Goal: Task Accomplishment & Management: Use online tool/utility

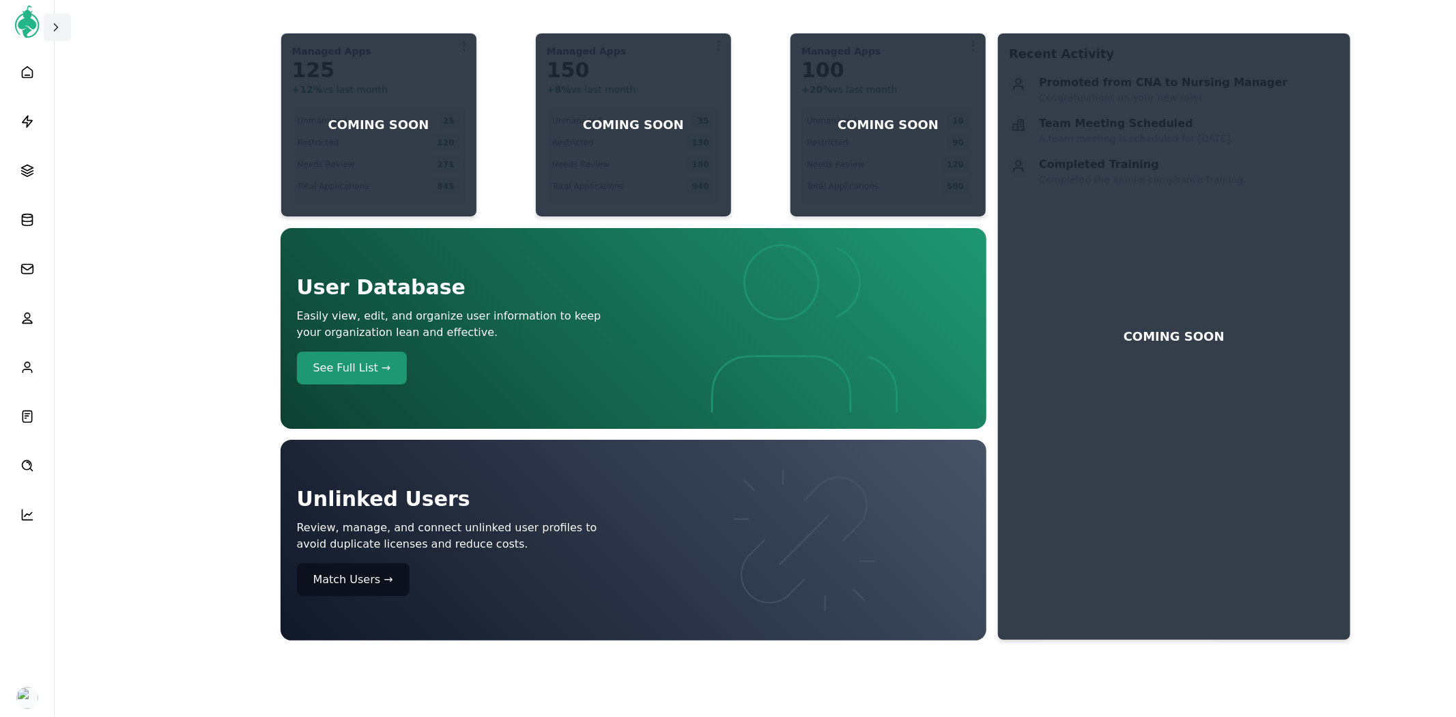
click at [59, 27] on icon at bounding box center [56, 27] width 14 height 14
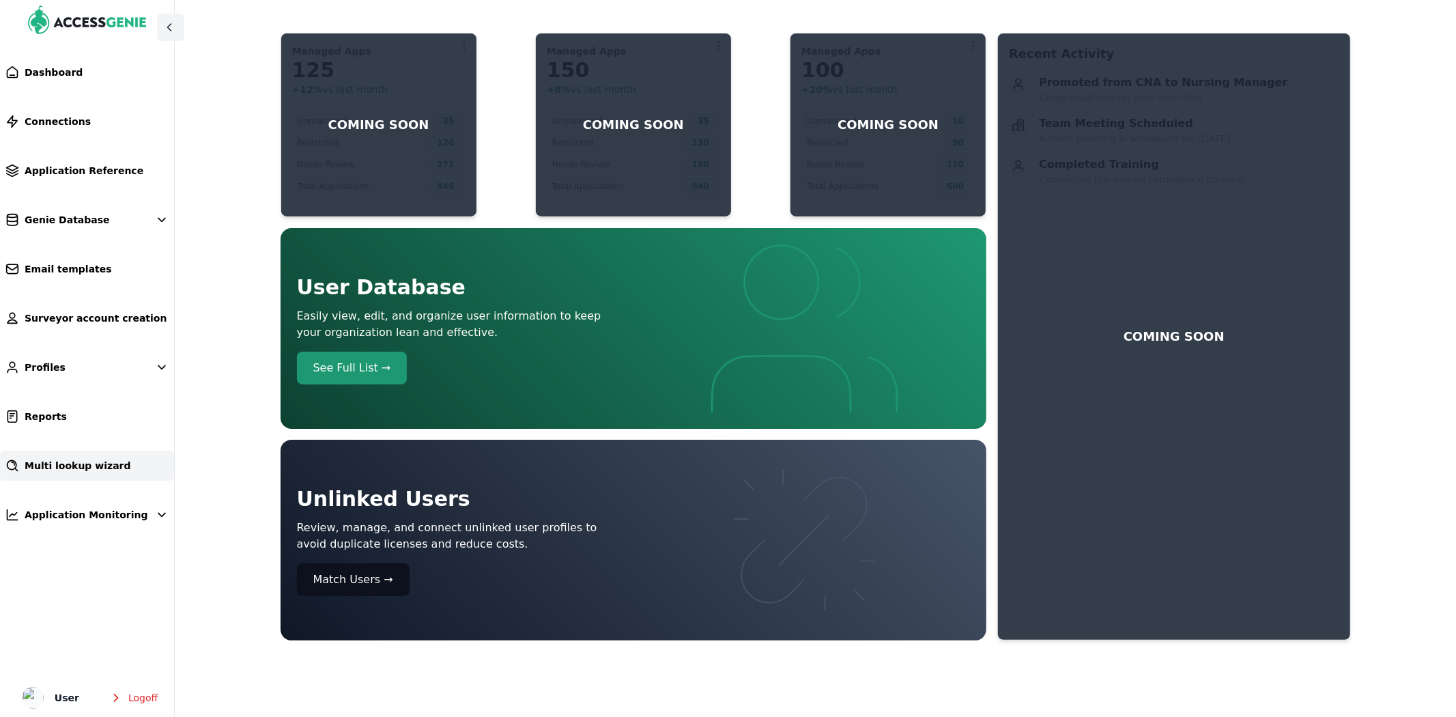
click at [85, 466] on span "Multi lookup wizard" at bounding box center [78, 466] width 106 height 14
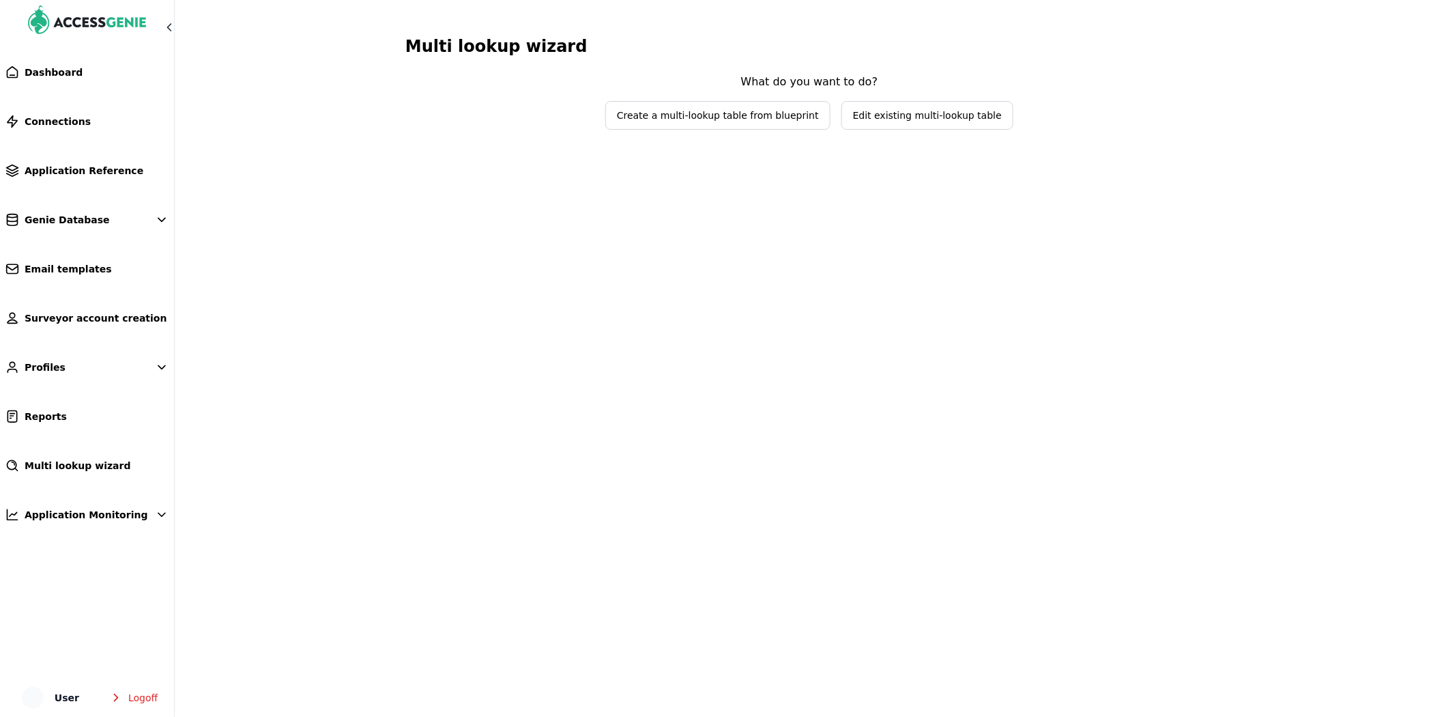
click at [882, 112] on span "Edit existing multi-lookup table" at bounding box center [927, 116] width 149 height 14
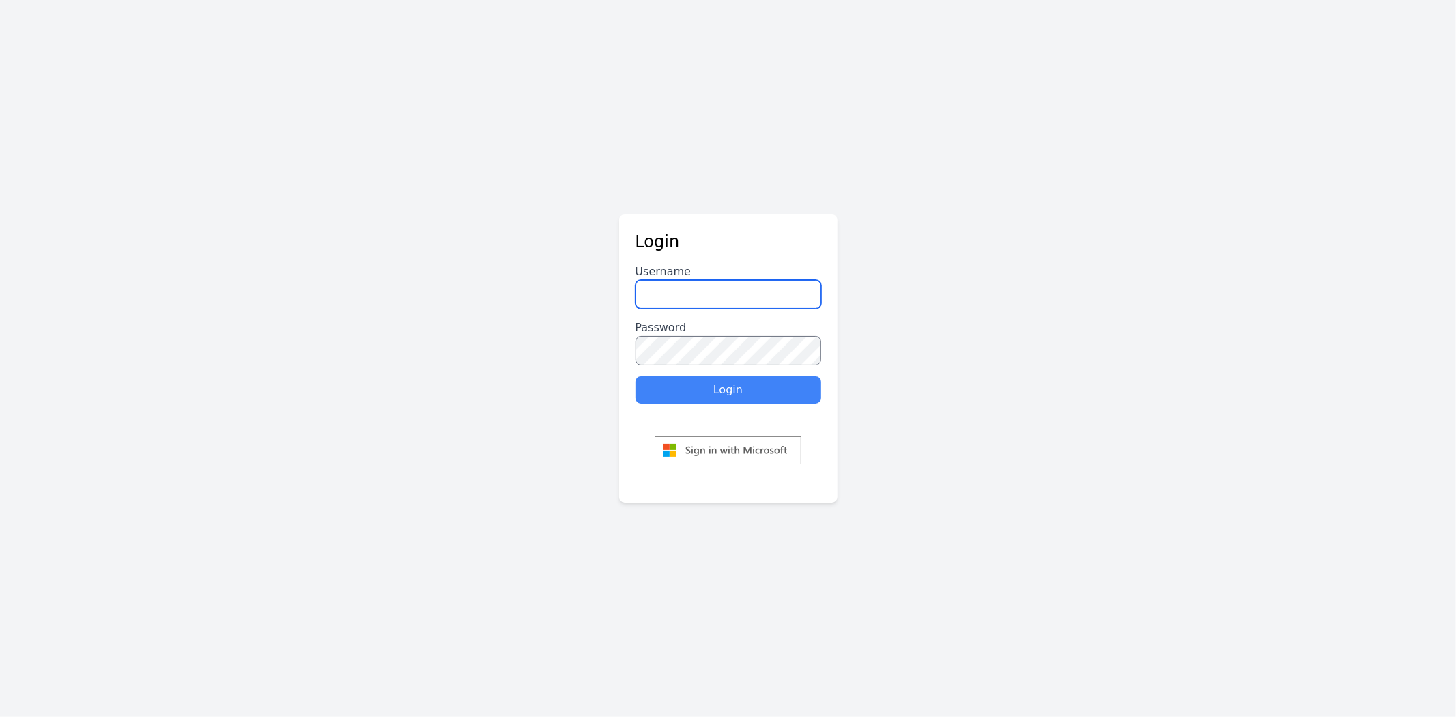
type input "********"
click at [741, 386] on button "Login" at bounding box center [728, 389] width 186 height 27
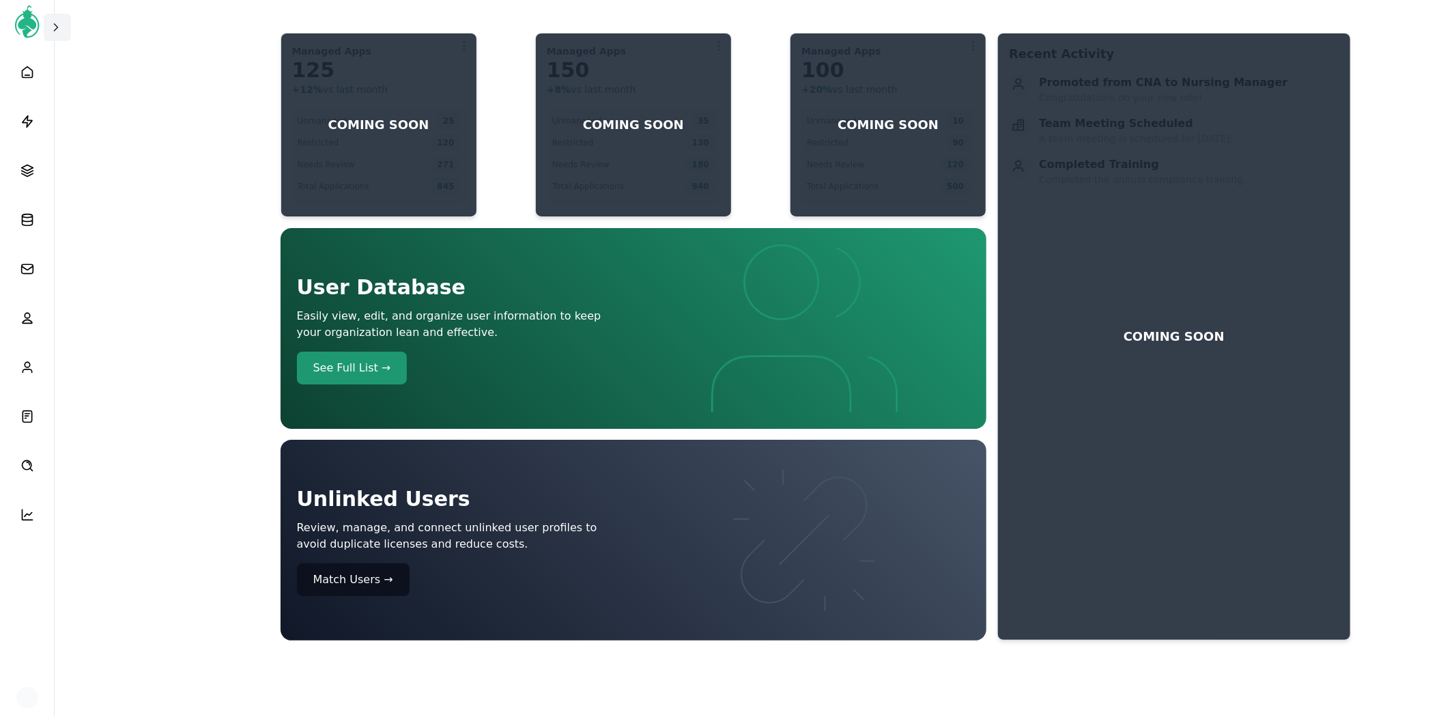
click at [57, 26] on icon at bounding box center [56, 27] width 3 height 7
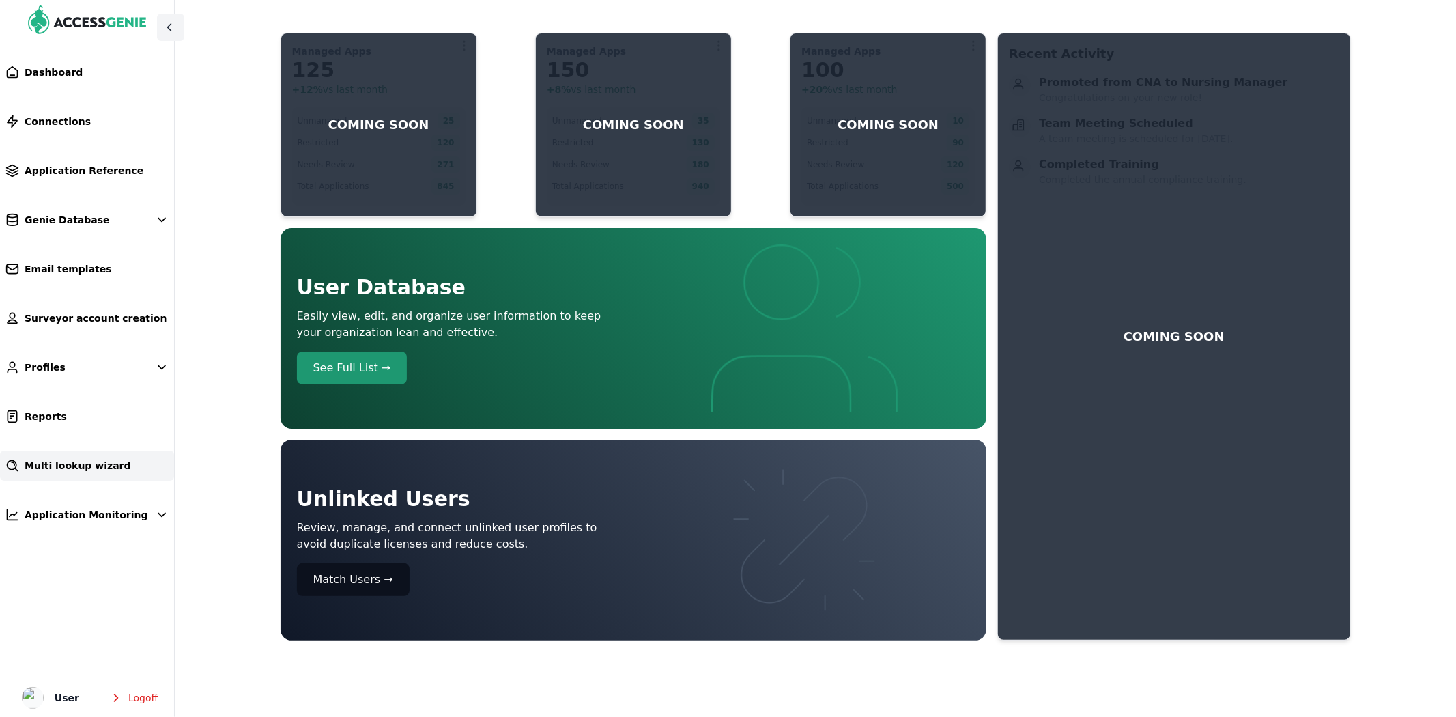
click at [71, 474] on link "Multi lookup wizard" at bounding box center [87, 465] width 174 height 30
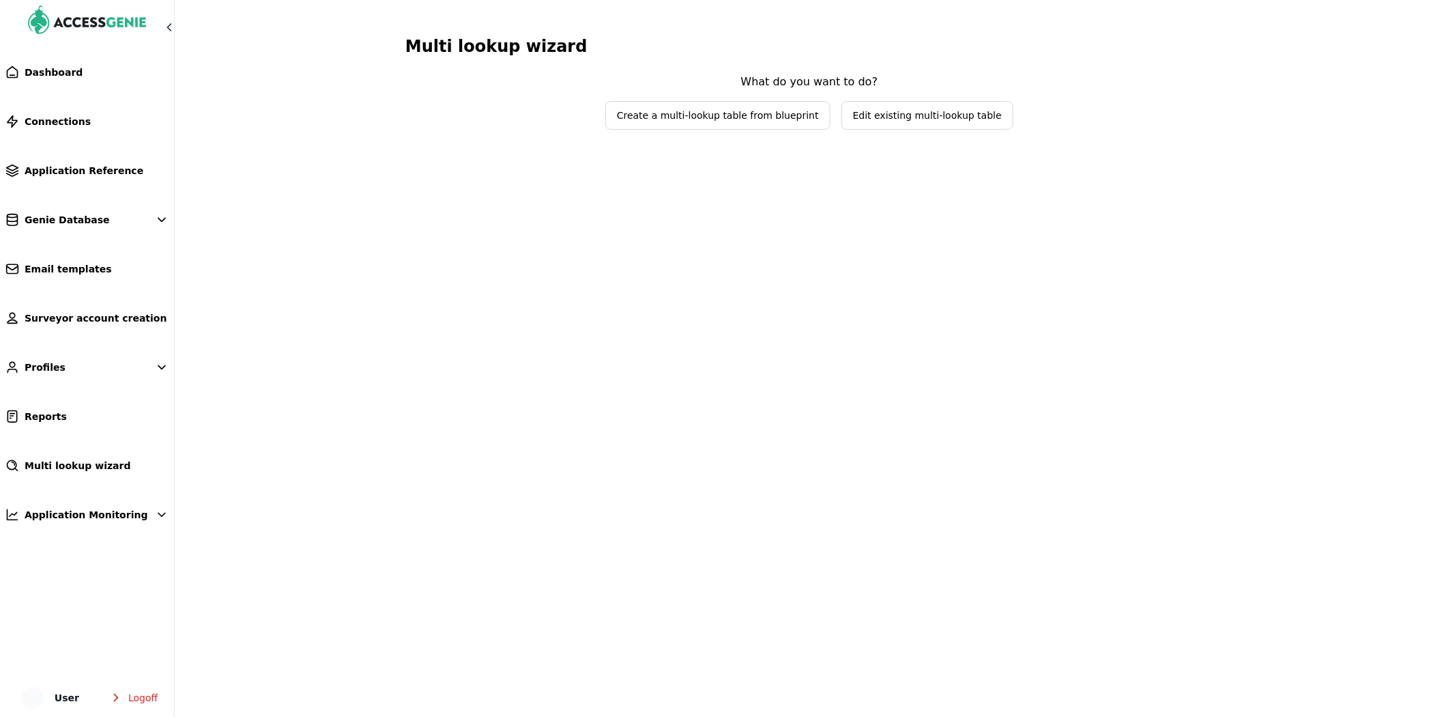
click at [909, 112] on span "Edit existing multi-lookup table" at bounding box center [927, 116] width 149 height 14
click at [891, 79] on span "Select lookup table to edit" at bounding box center [809, 87] width 203 height 27
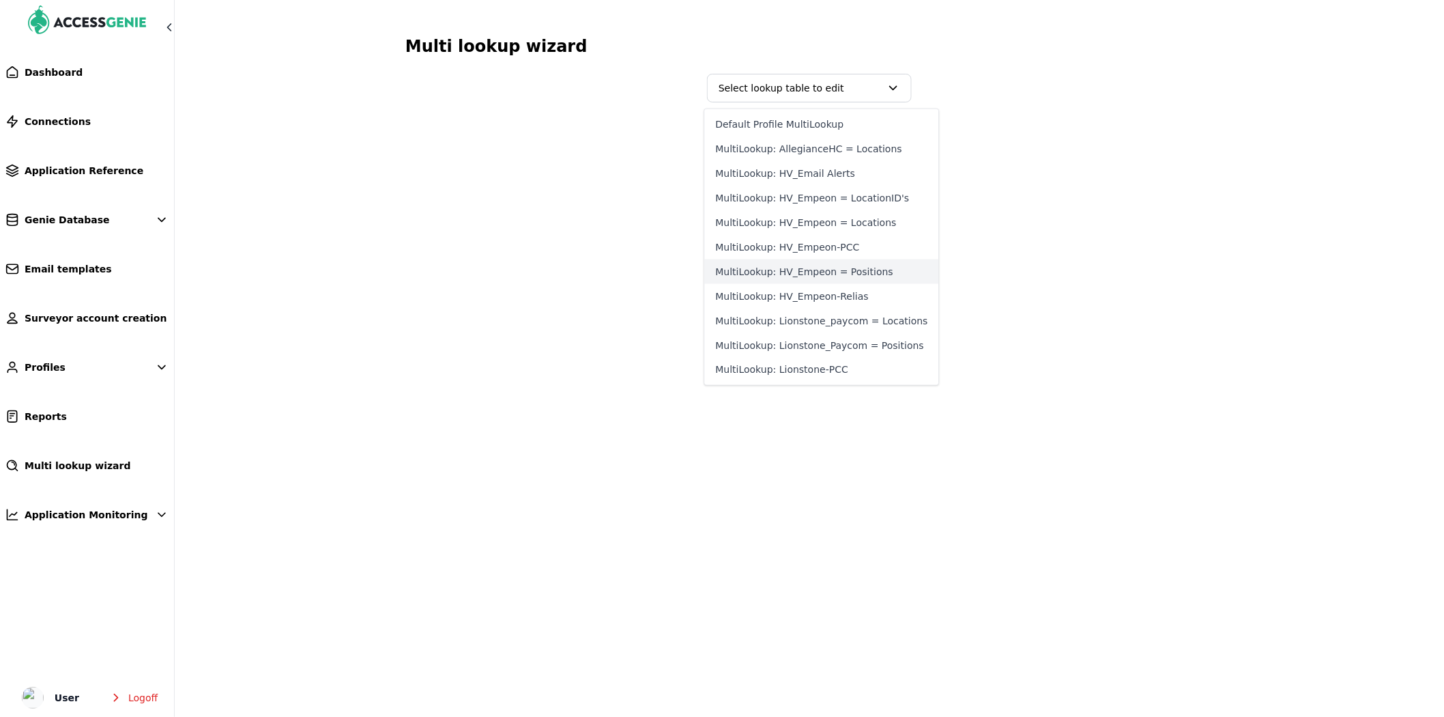
click at [814, 270] on button "MultiLookup: HV_Empeon = Positions" at bounding box center [822, 271] width 234 height 25
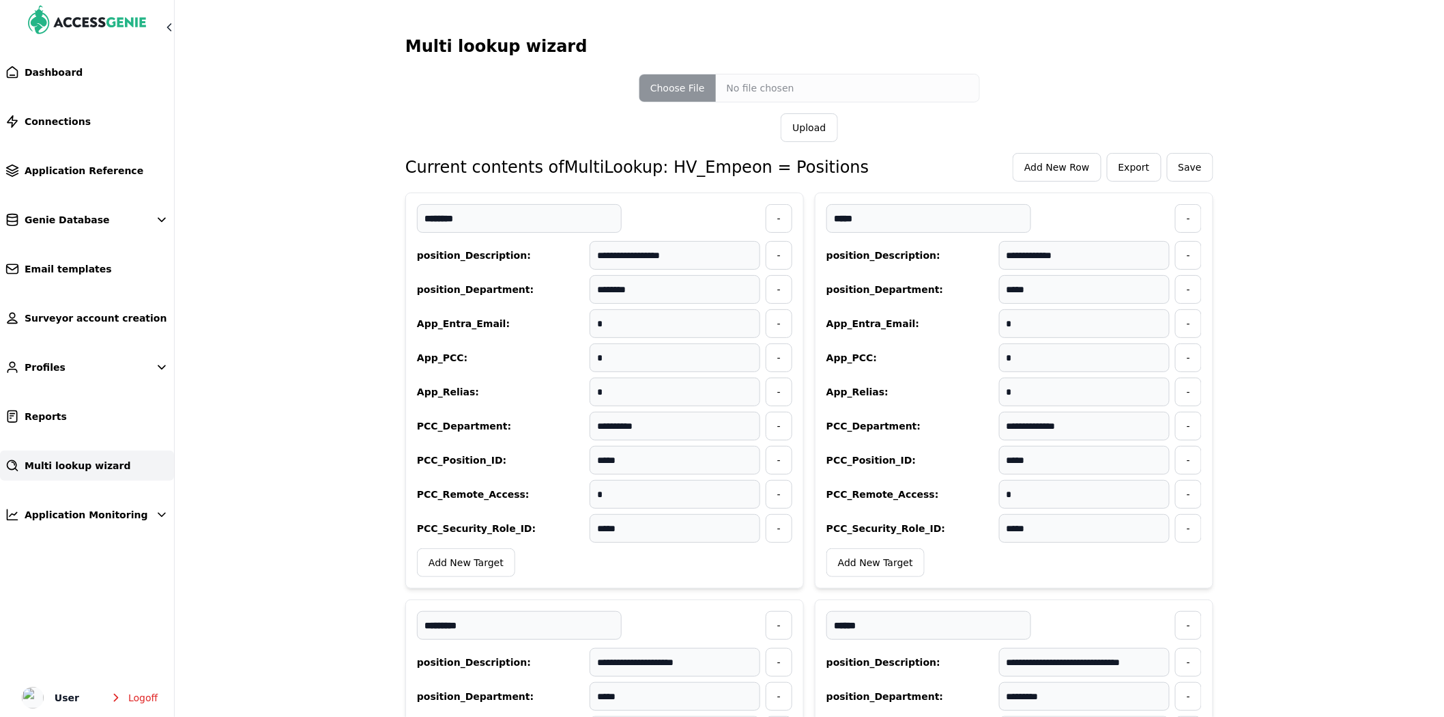
drag, startPoint x: 84, startPoint y: 461, endPoint x: 107, endPoint y: 462, distance: 23.2
click at [84, 461] on span "Multi lookup wizard" at bounding box center [78, 466] width 106 height 14
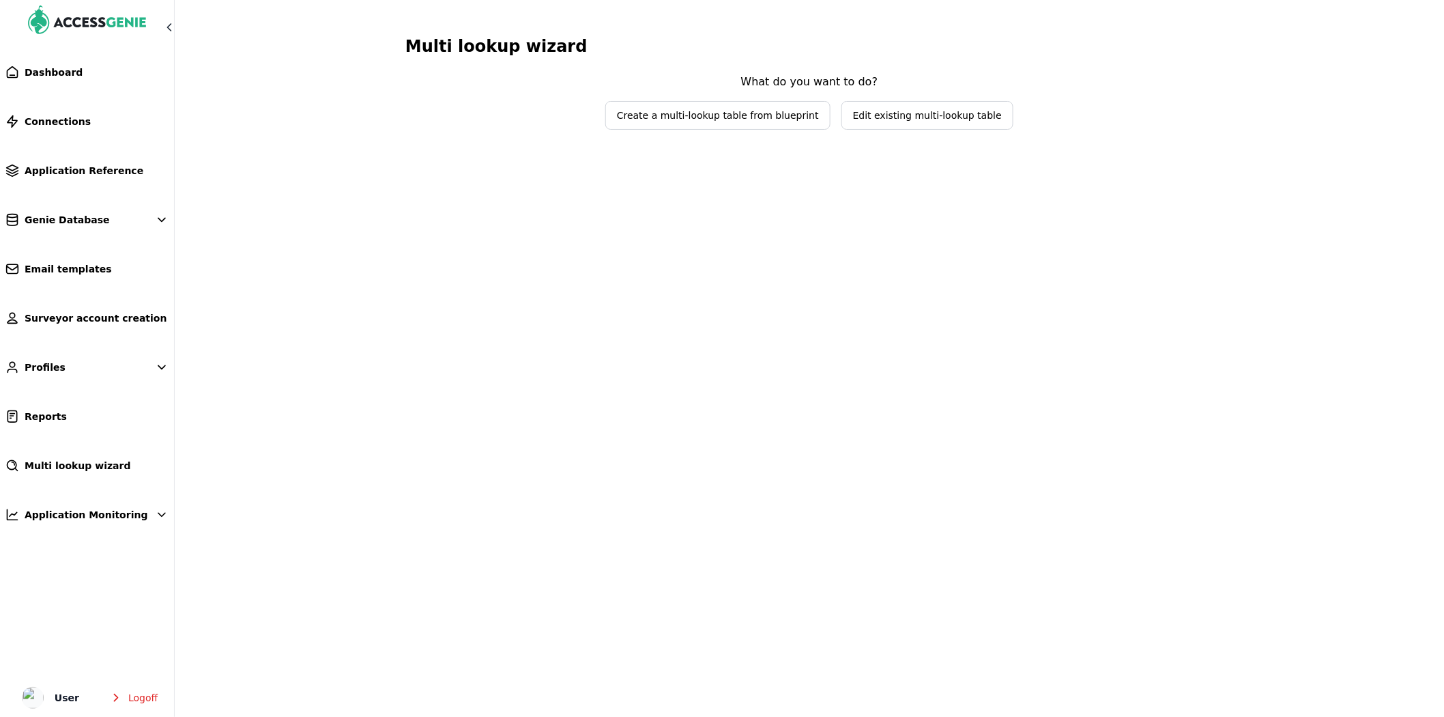
click at [895, 102] on span "Edit existing multi-lookup table" at bounding box center [927, 115] width 171 height 27
click at [878, 87] on span "Select lookup table to edit" at bounding box center [800, 88] width 162 height 14
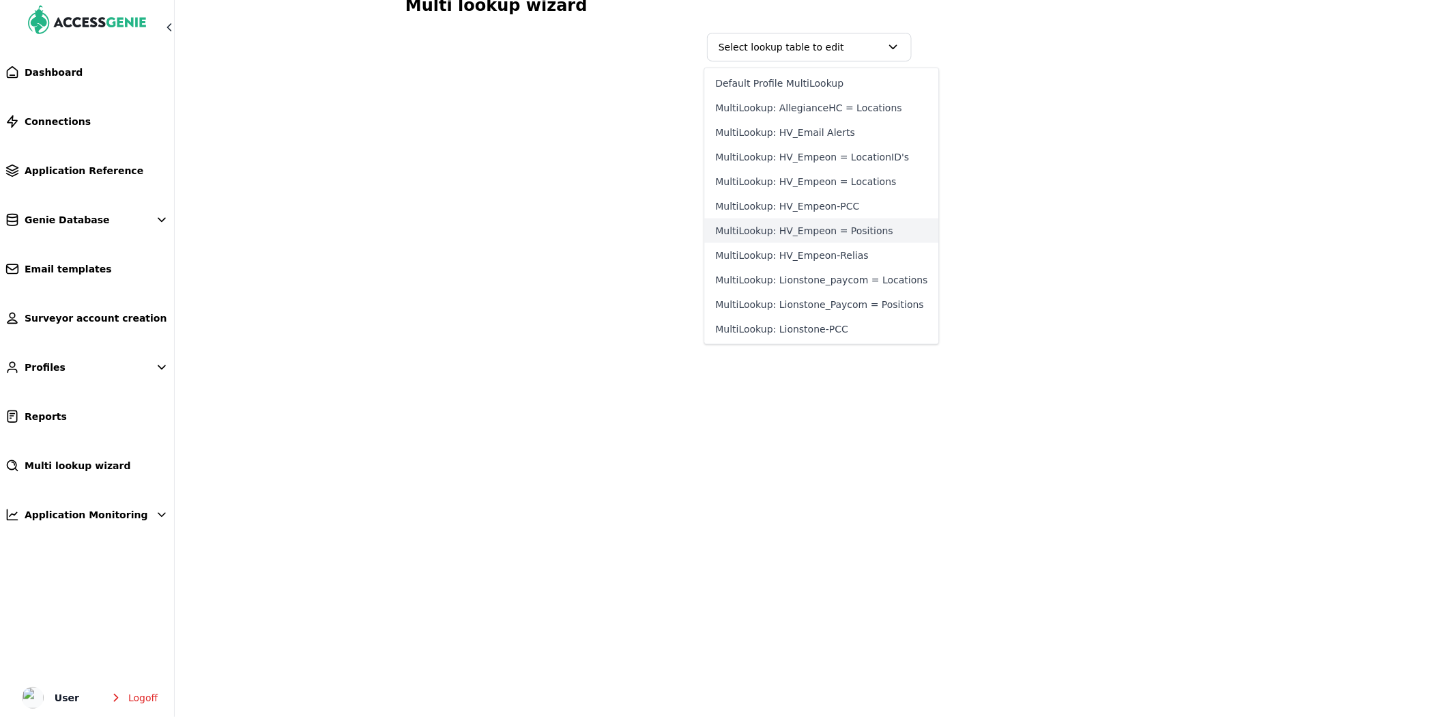
scroll to position [14, 0]
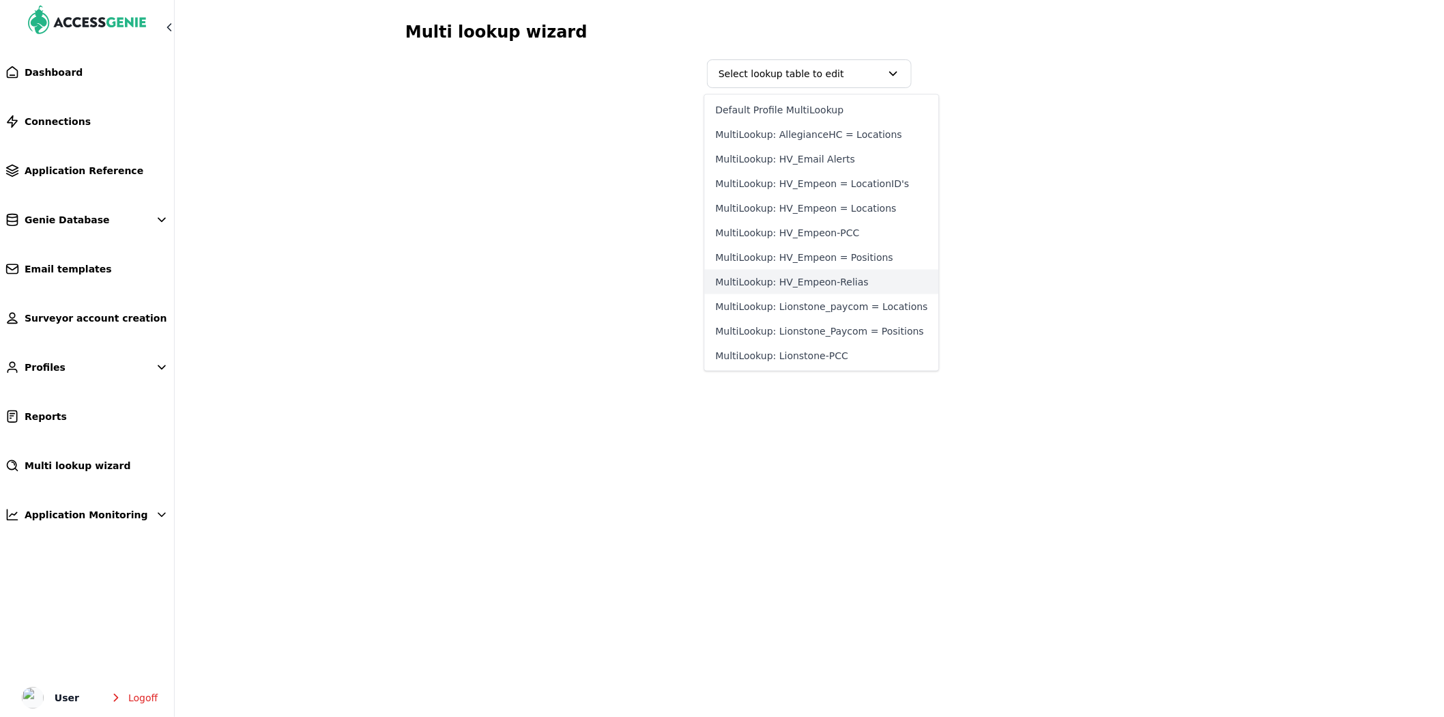
click at [827, 283] on button "MultiLookup: HV_Empeon-Relias" at bounding box center [822, 282] width 234 height 25
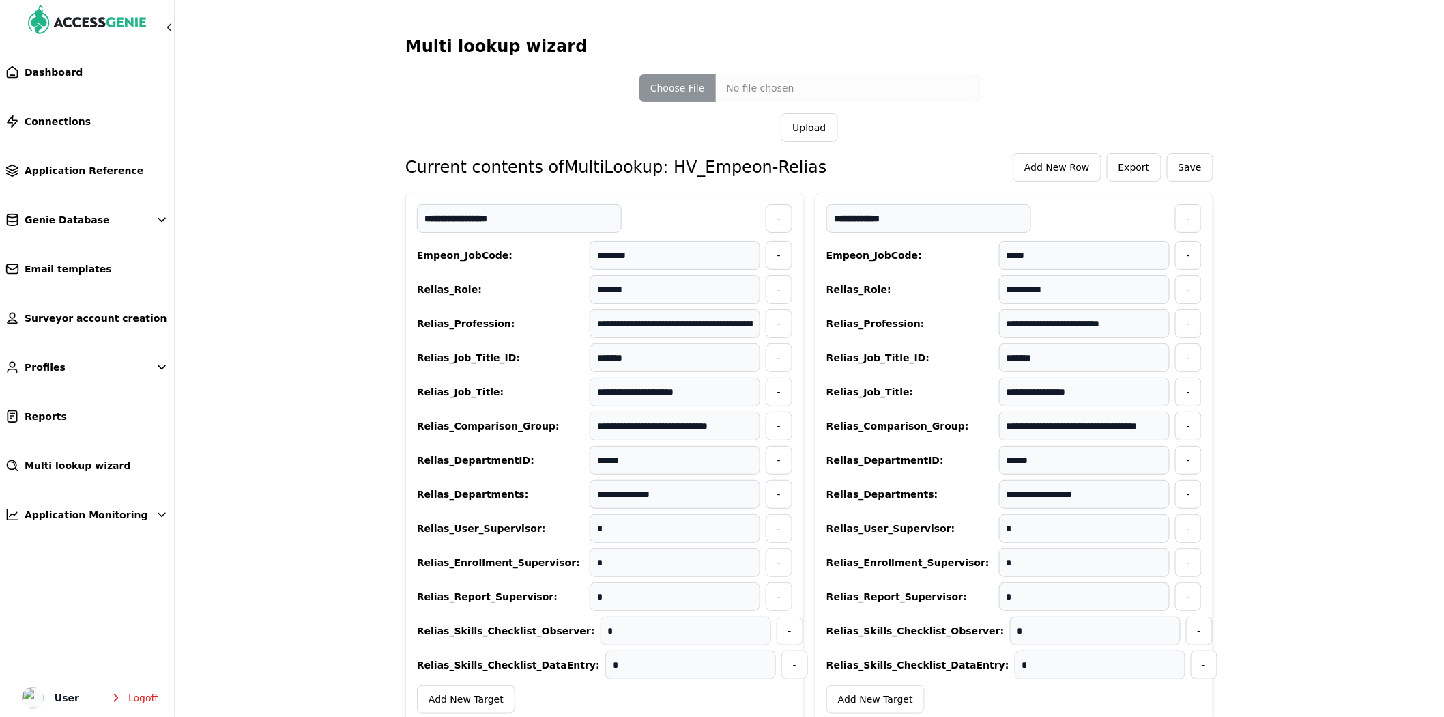
scroll to position [76, 0]
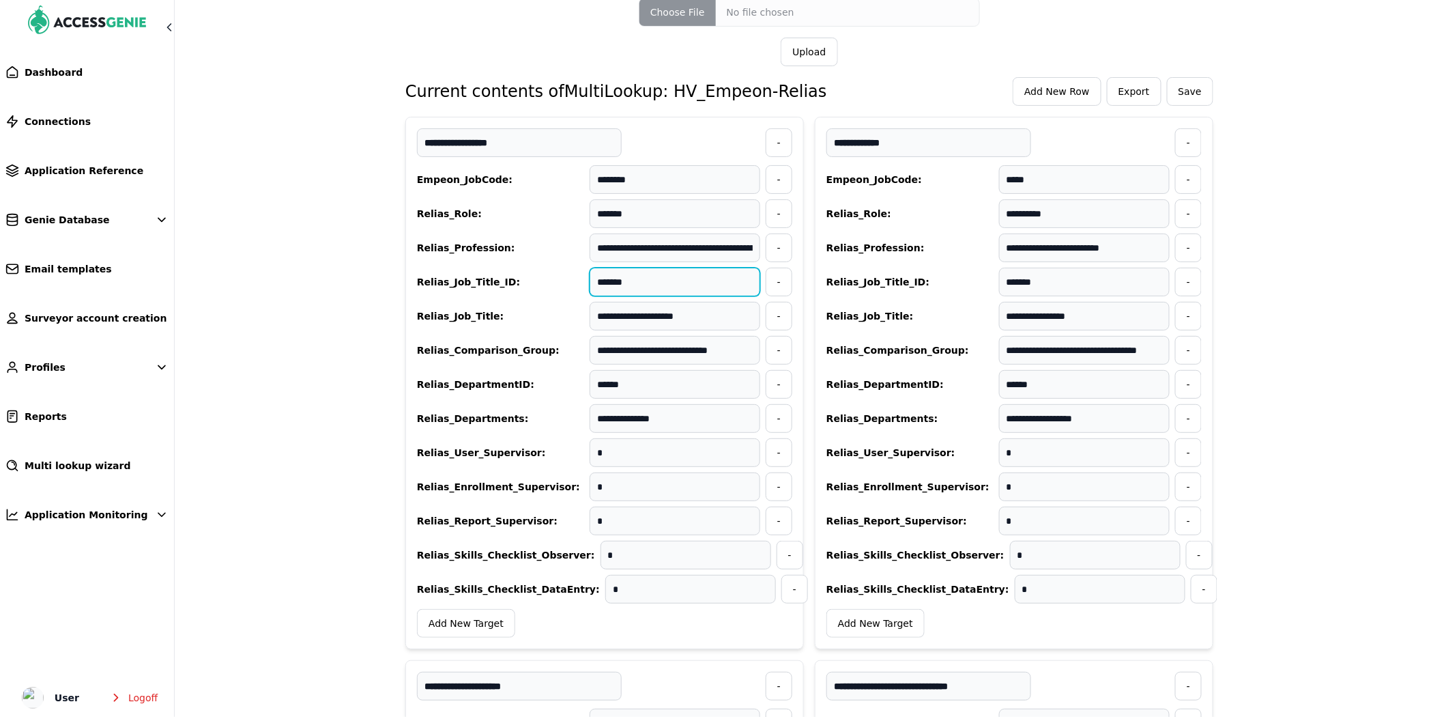
type input "**********"
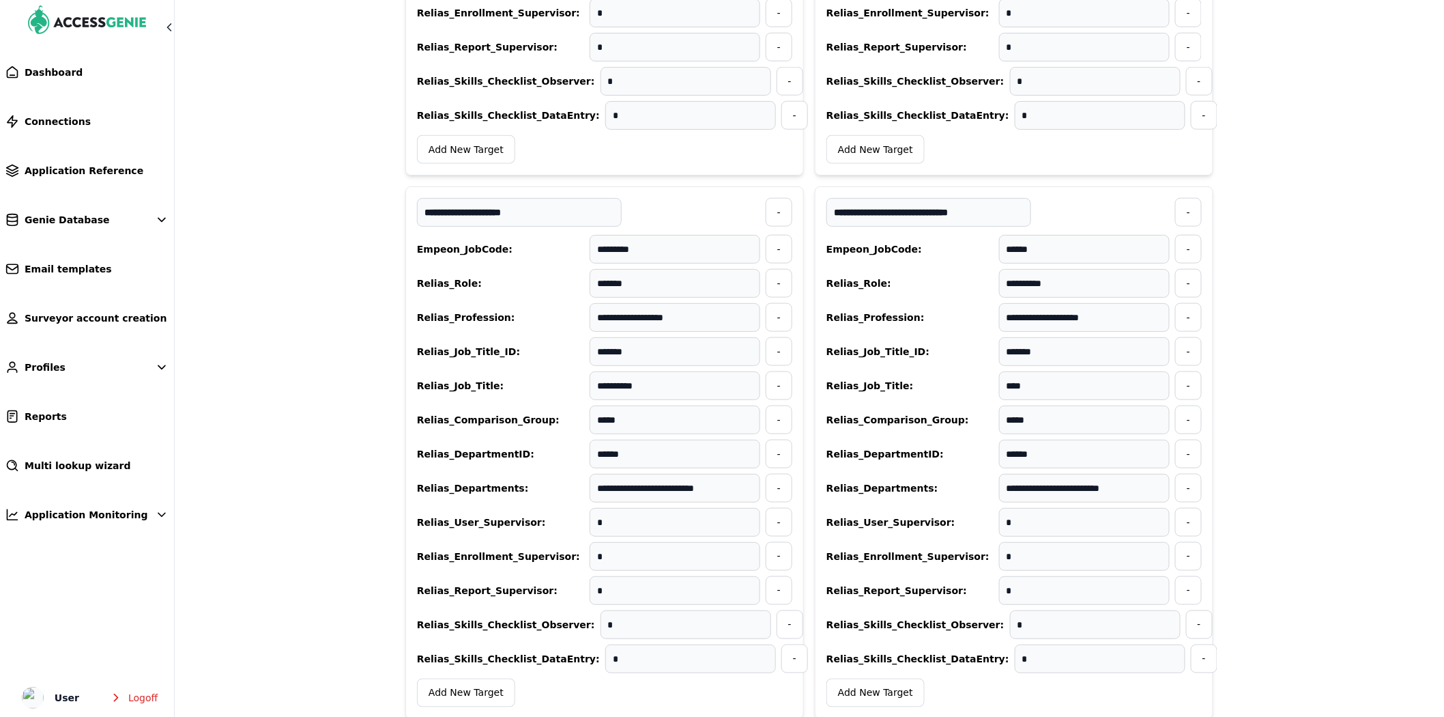
scroll to position [530, 0]
